Goal: Information Seeking & Learning: Learn about a topic

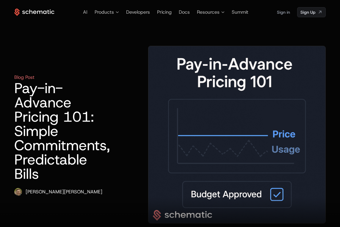
click at [74, 87] on h1 "Pay-in-Advance Pricing 101: Simple Commitments, Predictable Bills" at bounding box center [62, 131] width 96 height 100
click at [63, 85] on h1 "Pay-in-Advance Pricing 101: Simple Commitments, Predictable Bills" at bounding box center [62, 131] width 96 height 100
click at [33, 104] on h1 "Pay-in-Advance Pricing 101: Simple Commitments, Predictable Bills" at bounding box center [62, 131] width 96 height 100
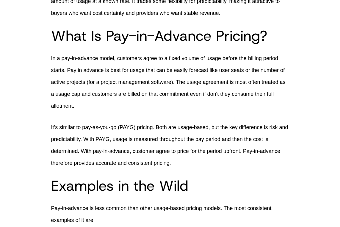
scroll to position [371, 0]
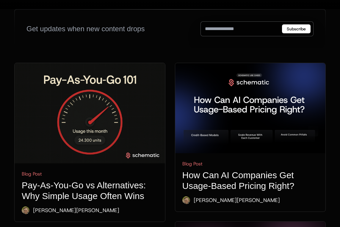
scroll to position [414, 0]
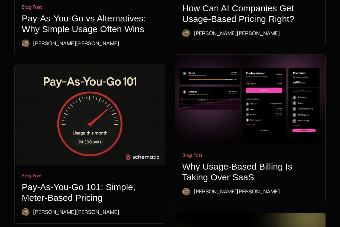
click at [101, 95] on img at bounding box center [90, 115] width 151 height 100
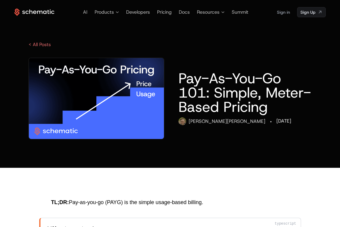
scroll to position [1, 0]
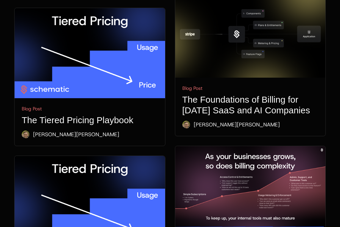
scroll to position [648, 0]
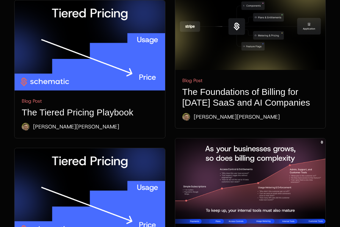
click at [97, 148] on img at bounding box center [90, 193] width 151 height 90
click at [83, 148] on img at bounding box center [90, 193] width 151 height 90
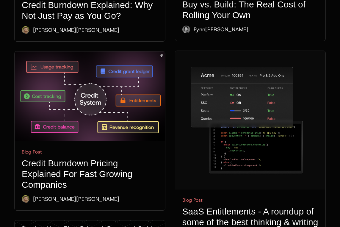
scroll to position [1093, 0]
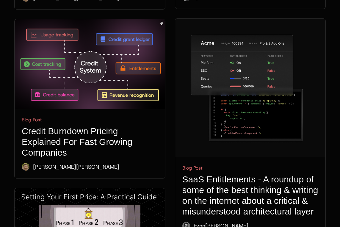
click at [102, 126] on h1 "Credit Burndown Pricing Explained For Fast Growing Companies" at bounding box center [90, 142] width 136 height 32
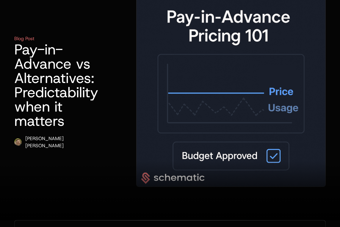
scroll to position [26, 0]
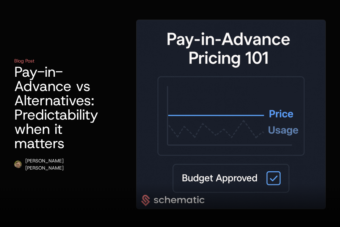
click at [86, 88] on h1 "Pay-in-Advance vs Alternatives: Predictability when it matters" at bounding box center [56, 108] width 84 height 86
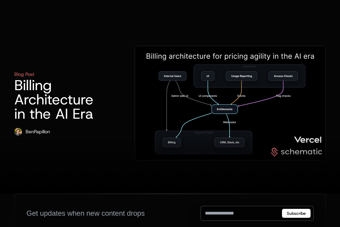
click at [262, 88] on img at bounding box center [230, 103] width 190 height 114
